Goal: Obtain resource: Download file/media

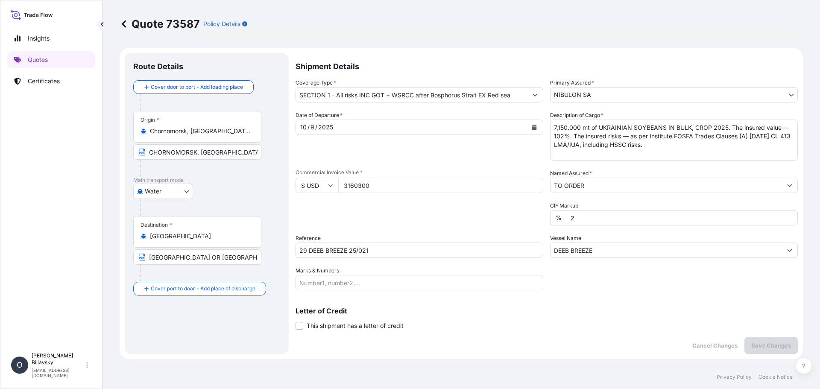
select select "Water"
select select "31538"
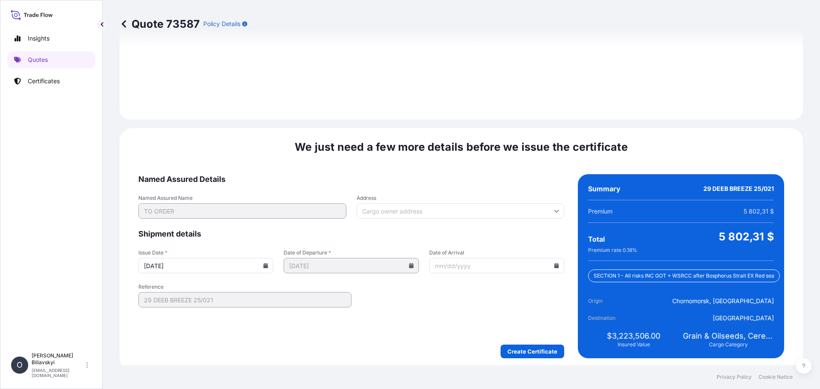
scroll to position [1050, 0]
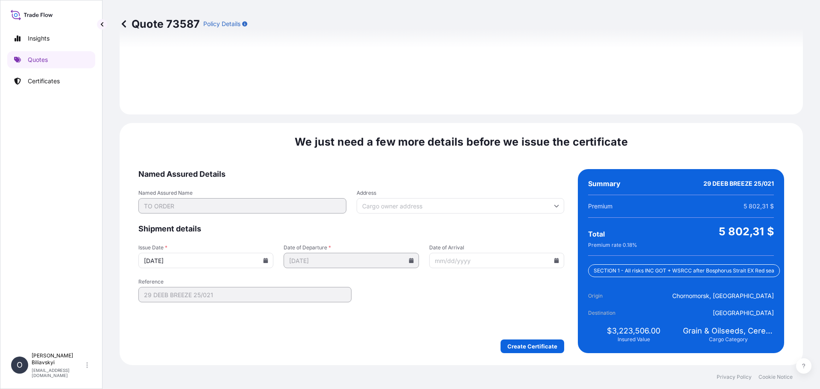
click at [265, 261] on icon at bounding box center [265, 260] width 5 height 5
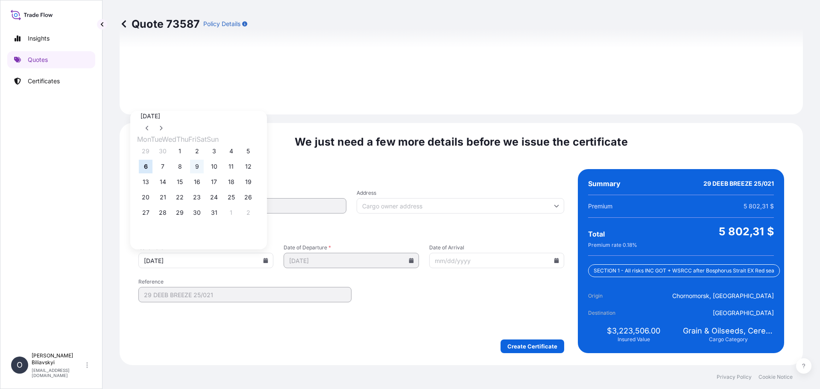
click at [204, 165] on button "9" at bounding box center [197, 167] width 14 height 14
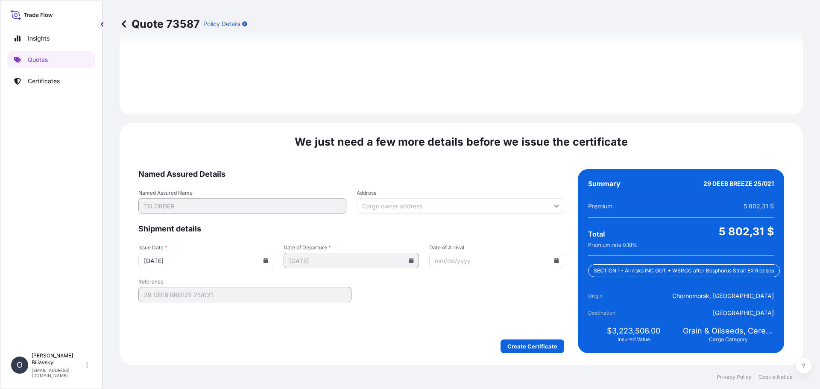
type input "[DATE]"
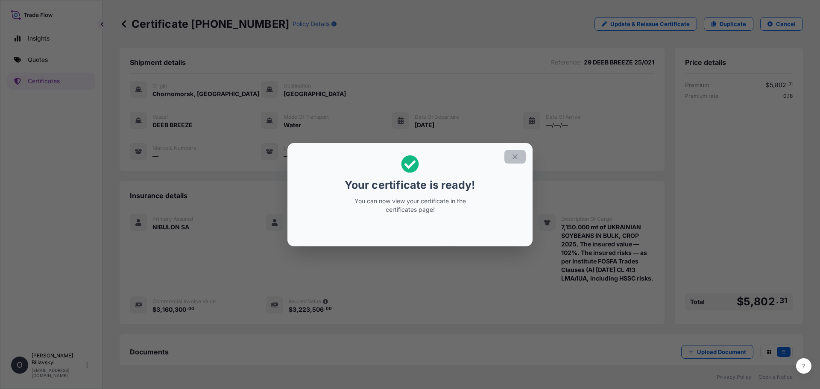
click at [515, 153] on icon "button" at bounding box center [515, 157] width 8 height 8
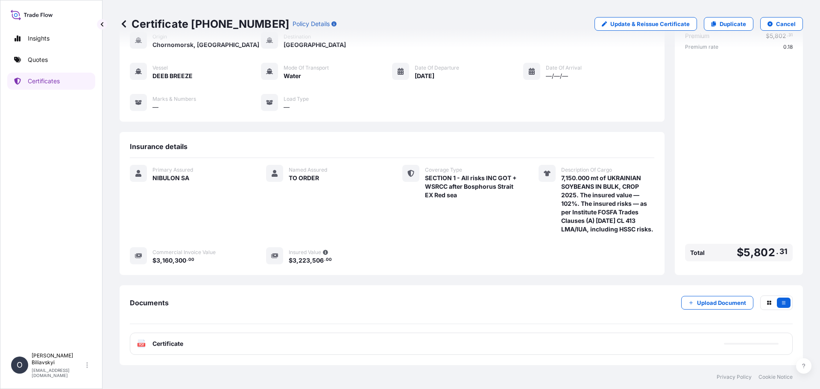
scroll to position [58, 0]
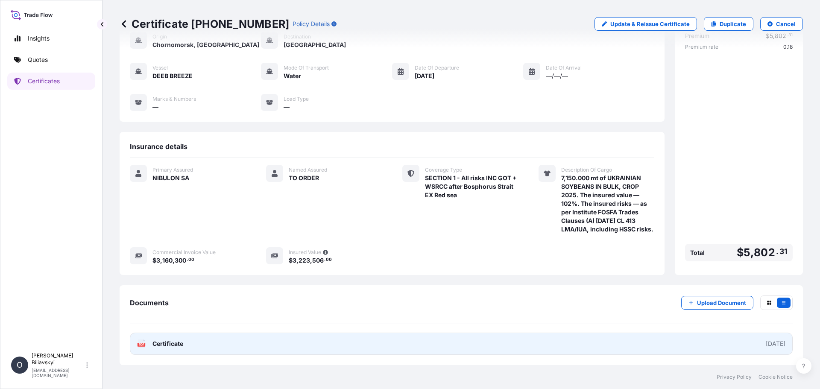
click at [323, 339] on link "PDF Certificate [DATE]" at bounding box center [461, 344] width 663 height 22
